Goal: Information Seeking & Learning: Compare options

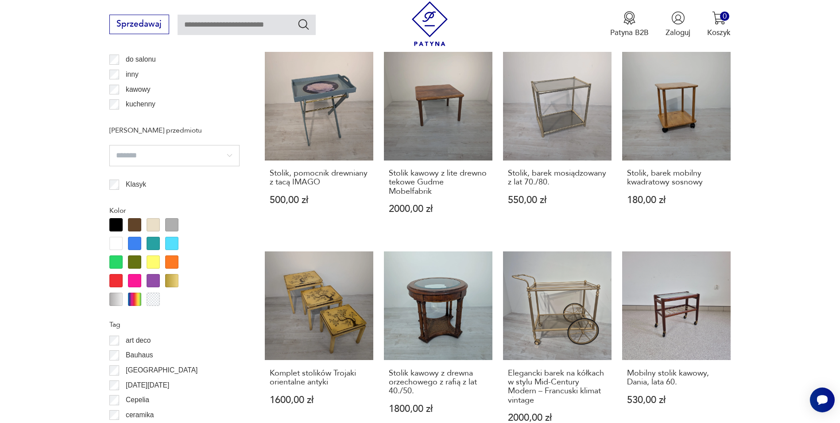
scroll to position [1048, 0]
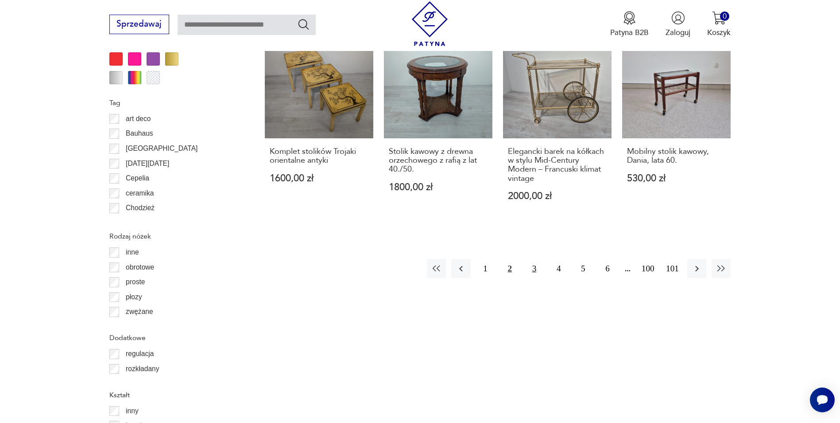
click at [536, 259] on button "3" at bounding box center [534, 268] width 19 height 19
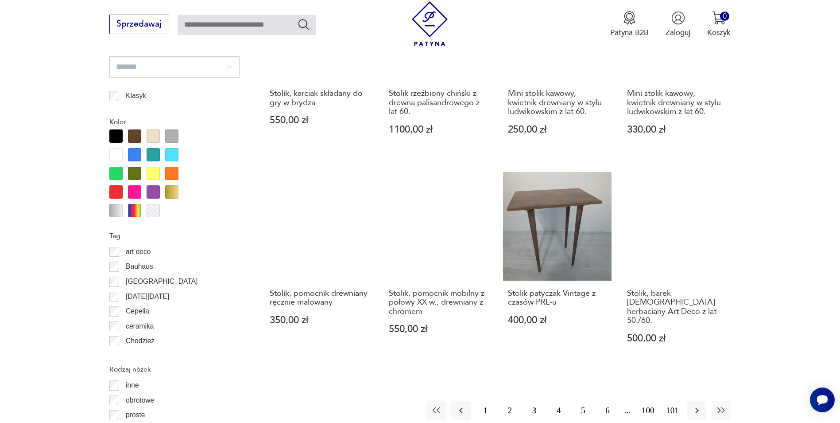
scroll to position [871, 0]
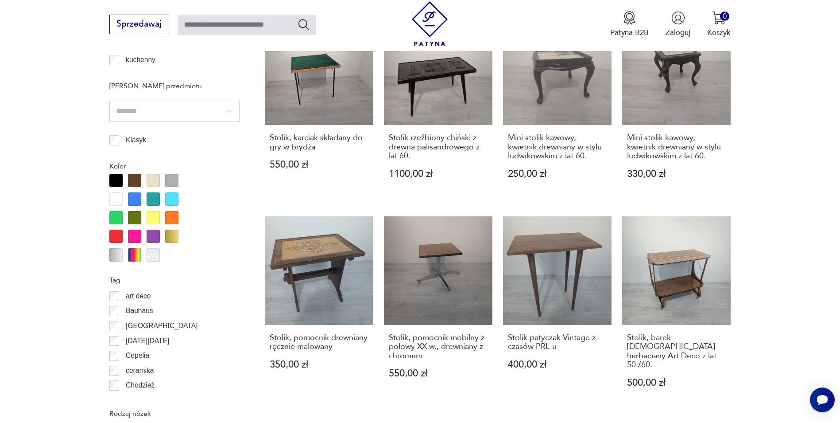
click at [174, 237] on div at bounding box center [171, 236] width 13 height 13
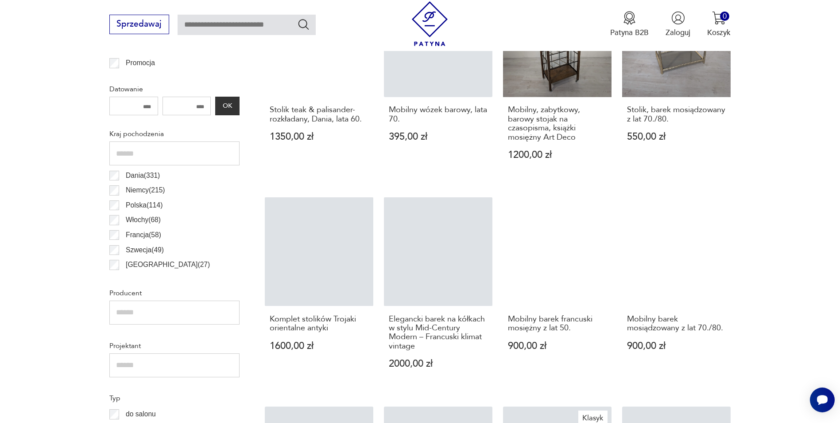
scroll to position [650, 0]
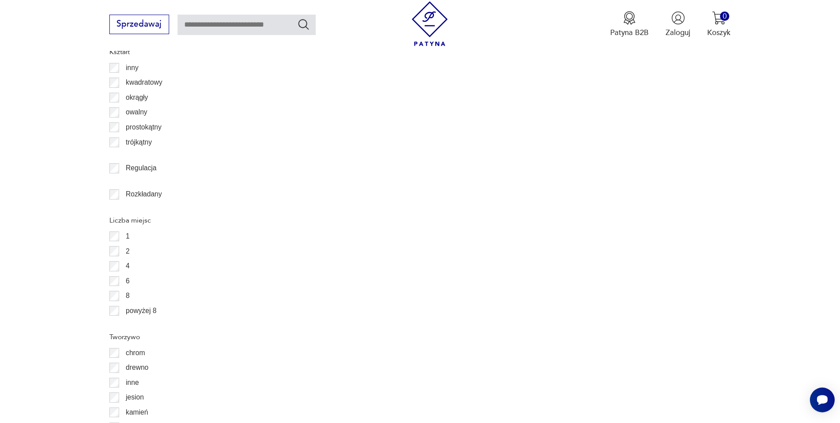
scroll to position [1524, 0]
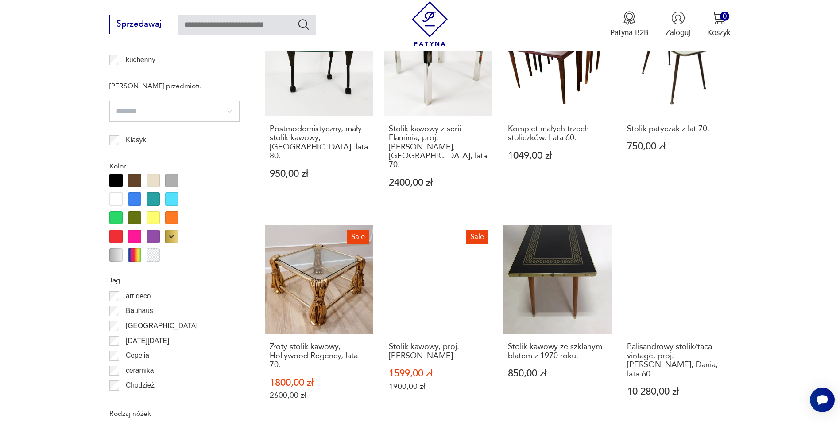
scroll to position [1004, 0]
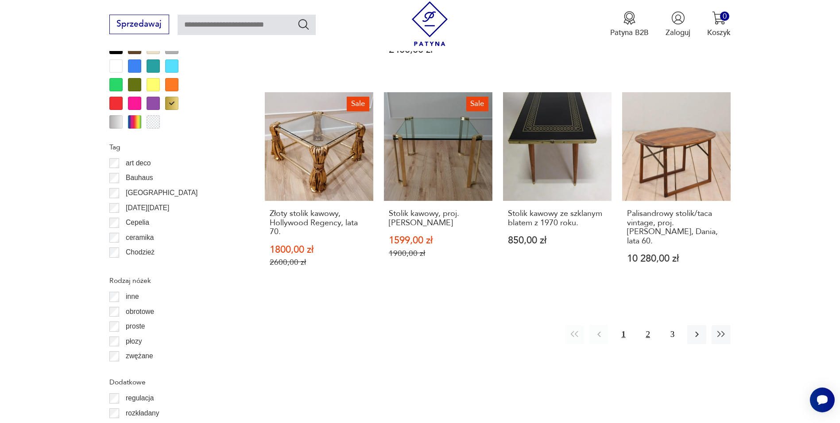
click at [648, 325] on button "2" at bounding box center [648, 334] width 19 height 19
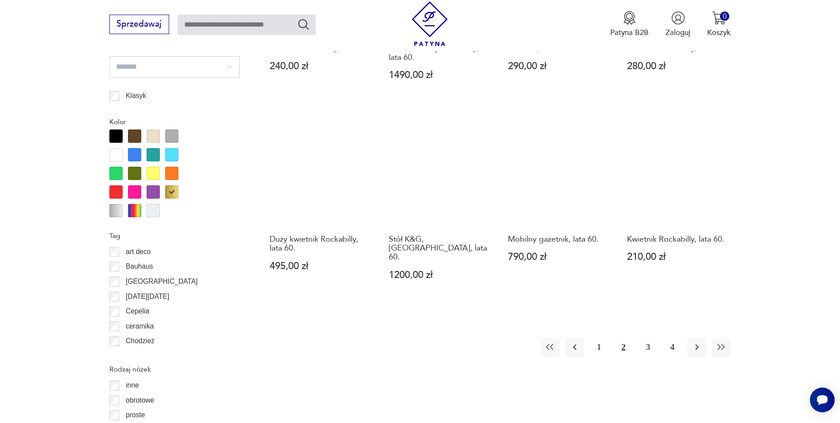
scroll to position [960, 0]
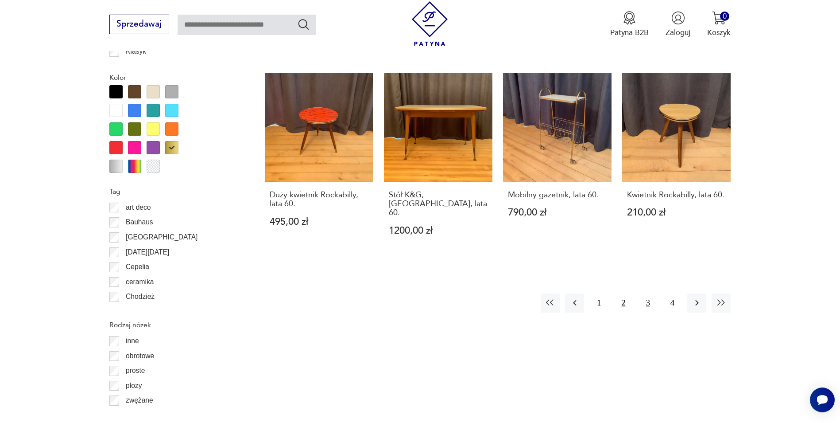
click at [647, 294] on button "3" at bounding box center [648, 302] width 19 height 19
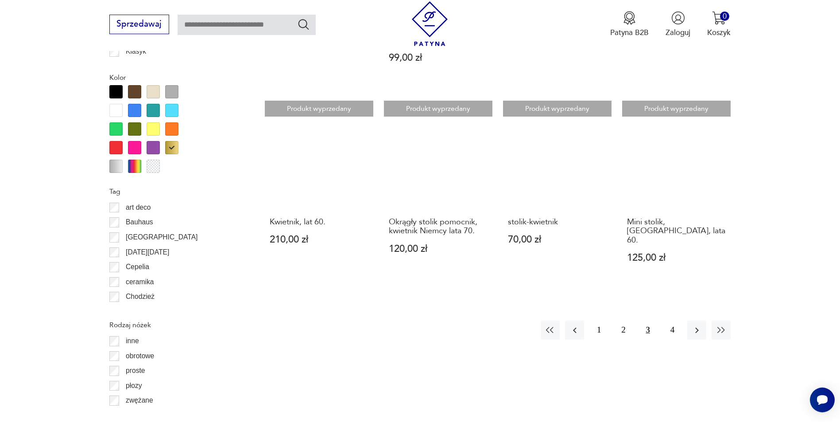
scroll to position [1004, 0]
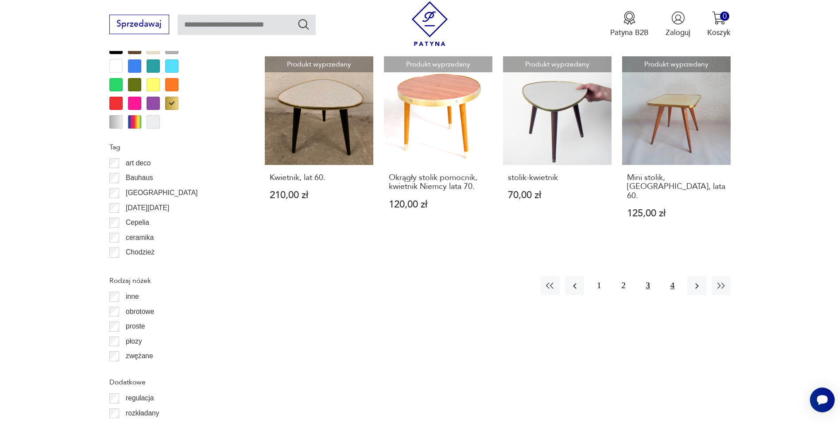
click at [671, 276] on button "4" at bounding box center [672, 285] width 19 height 19
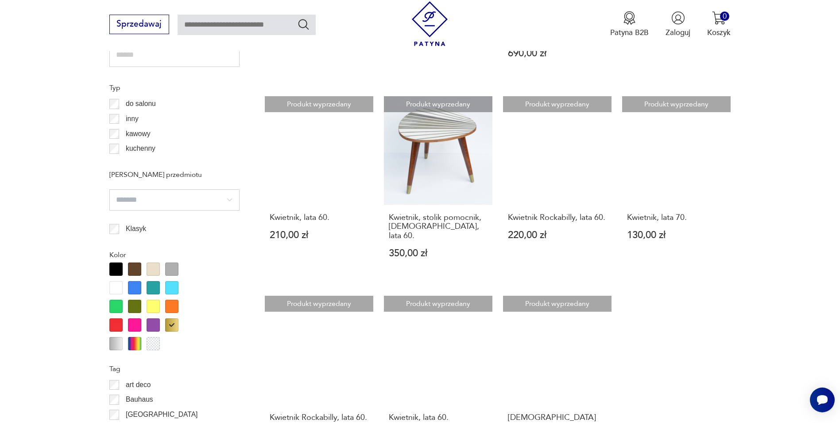
scroll to position [738, 0]
